Goal: Transaction & Acquisition: Subscribe to service/newsletter

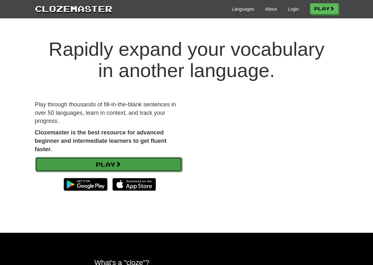
click at [105, 165] on link "Play" at bounding box center [108, 164] width 147 height 15
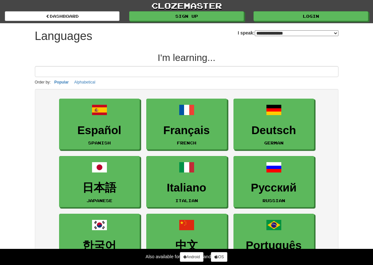
select select "*******"
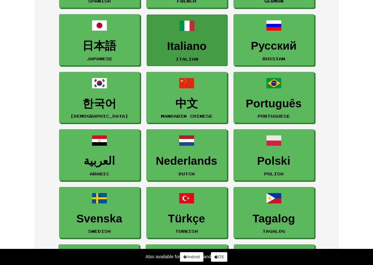
scroll to position [143, 0]
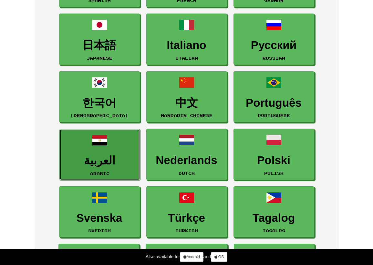
click at [94, 156] on h3 "العربية" at bounding box center [100, 161] width 74 height 13
